Goal: Task Accomplishment & Management: Complete application form

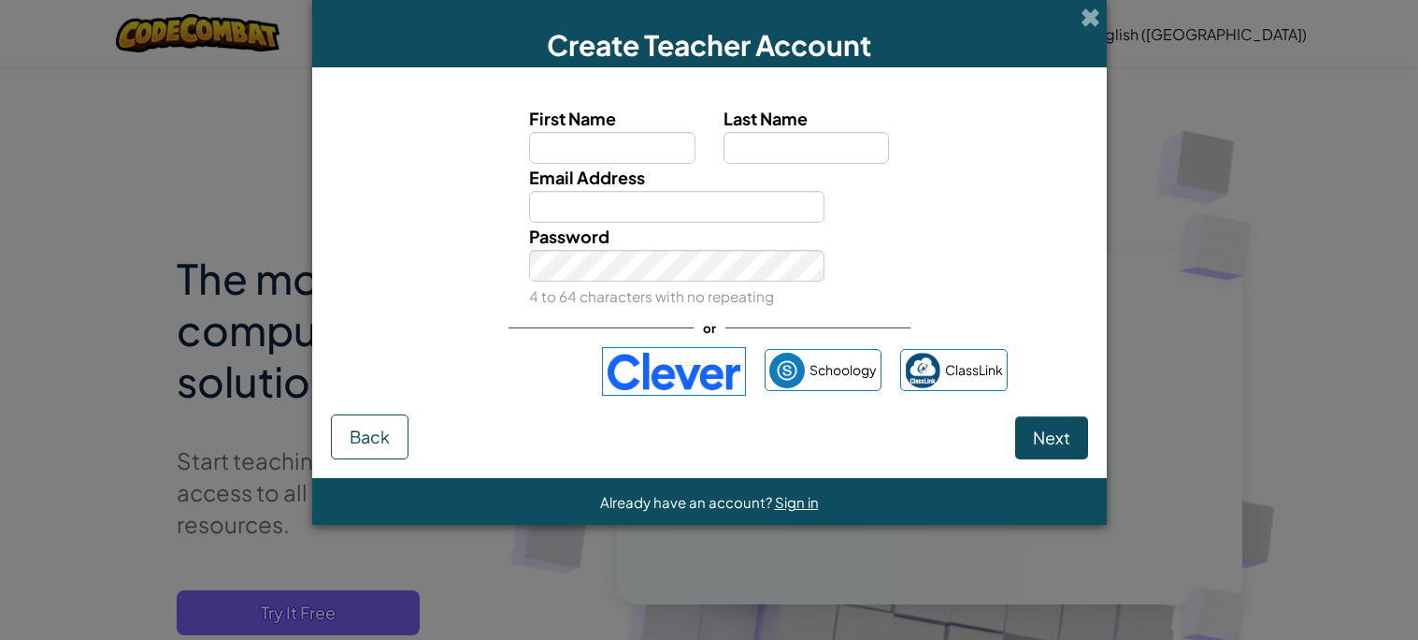
click at [1144, 380] on div "Create Teacher Account First Name Last Name Email Address Password 4 to 64 char…" at bounding box center [709, 320] width 1418 height 640
click at [1092, 7] on span at bounding box center [1091, 17] width 20 height 20
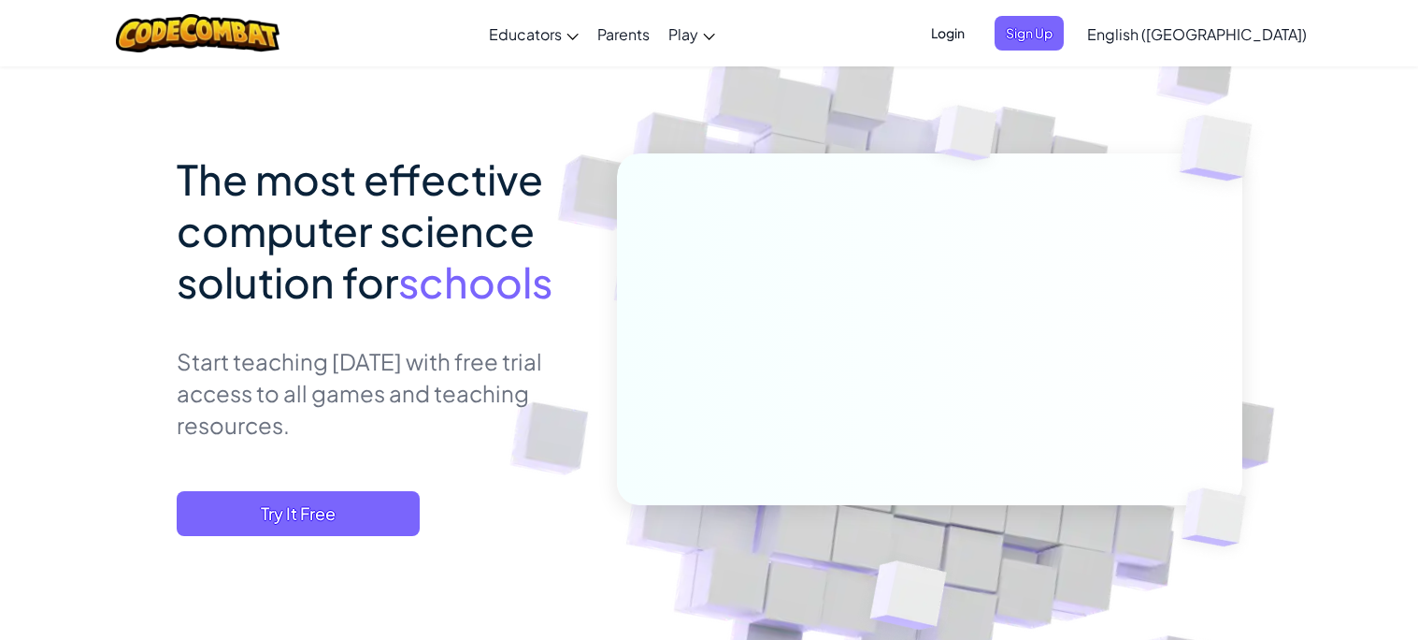
scroll to position [104, 0]
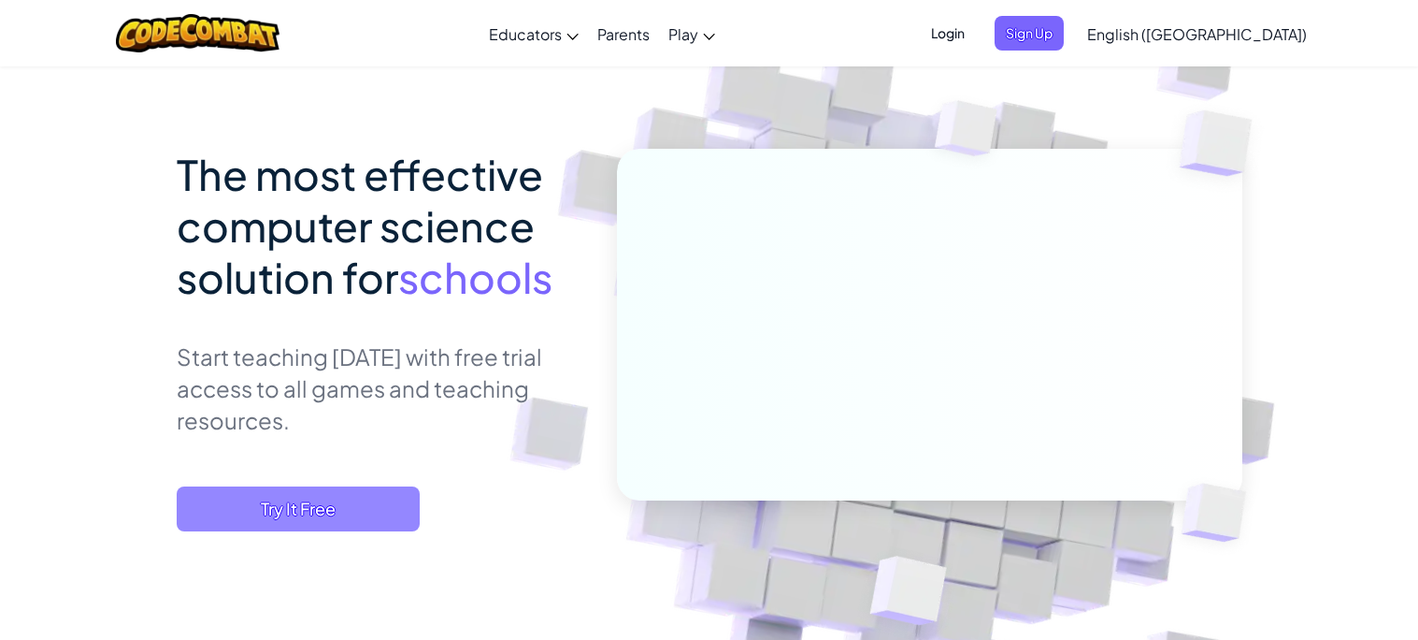
click at [346, 526] on span "Try It Free" at bounding box center [298, 508] width 243 height 45
